Goal: Information Seeking & Learning: Learn about a topic

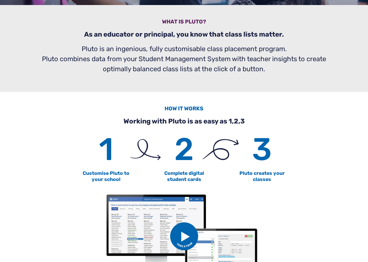
scroll to position [241, 0]
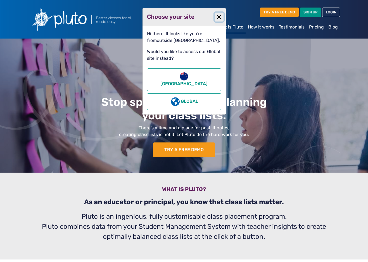
click at [223, 17] on button "Close" at bounding box center [219, 17] width 9 height 9
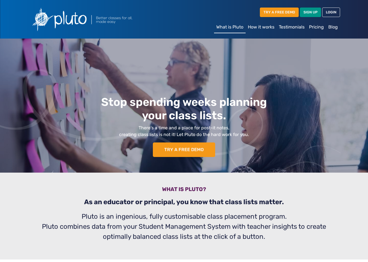
click at [294, 26] on link "Testimonials" at bounding box center [292, 27] width 30 height 11
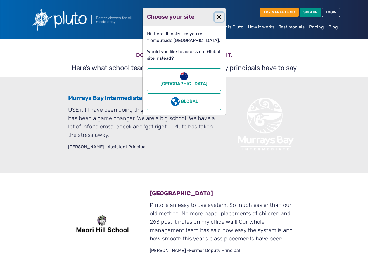
click at [218, 17] on button "Close" at bounding box center [219, 17] width 9 height 9
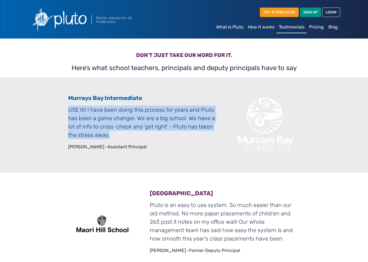
drag, startPoint x: 81, startPoint y: 104, endPoint x: 135, endPoint y: 134, distance: 61.5
click at [136, 133] on div "Murrays Bay Intermediate USE it!! I have been doing this process for years and …" at bounding box center [144, 125] width 164 height 60
click at [135, 134] on p "USE it!! I have been doing this process for years and Pluto has been a game cha…" at bounding box center [143, 123] width 150 height 34
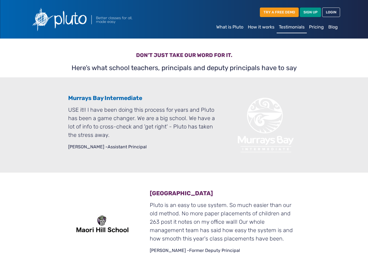
click at [267, 27] on link "How it works" at bounding box center [261, 27] width 31 height 11
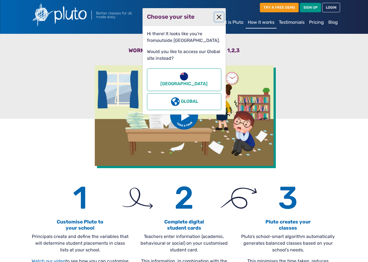
click at [217, 18] on button "Close" at bounding box center [219, 17] width 9 height 9
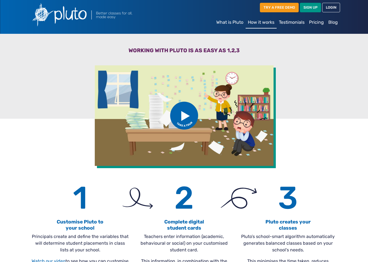
scroll to position [106, 0]
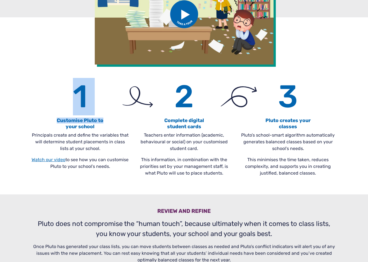
drag, startPoint x: 53, startPoint y: 98, endPoint x: 106, endPoint y: 121, distance: 58.2
click at [106, 121] on div "1 Customise Pluto to your school" at bounding box center [80, 104] width 97 height 52
click at [106, 121] on h4 "Customise Pluto to your school" at bounding box center [80, 124] width 97 height 12
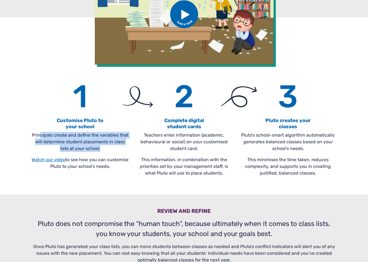
drag, startPoint x: 41, startPoint y: 138, endPoint x: 100, endPoint y: 147, distance: 59.7
click at [100, 147] on p "Principals create and define the variables that will determine student placemen…" at bounding box center [80, 142] width 97 height 20
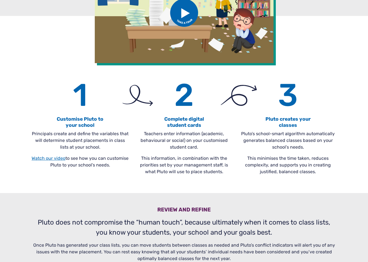
scroll to position [0, 0]
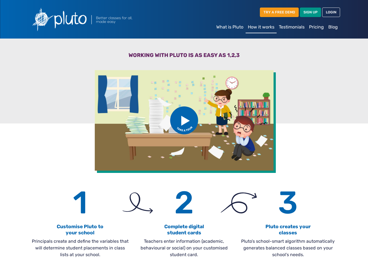
click at [71, 23] on img at bounding box center [95, 19] width 134 height 30
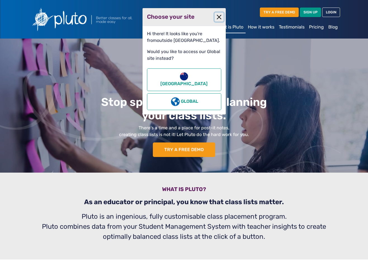
click at [221, 15] on button "Close" at bounding box center [219, 17] width 9 height 9
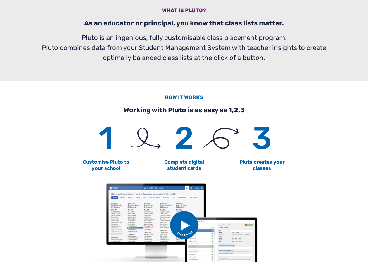
scroll to position [278, 0]
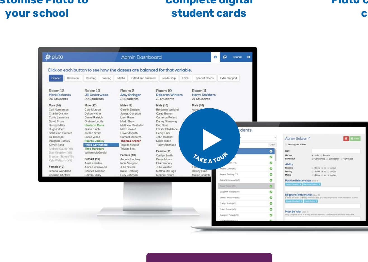
click at [191, 124] on img at bounding box center [184, 127] width 28 height 28
